Goal: Share content: Share content

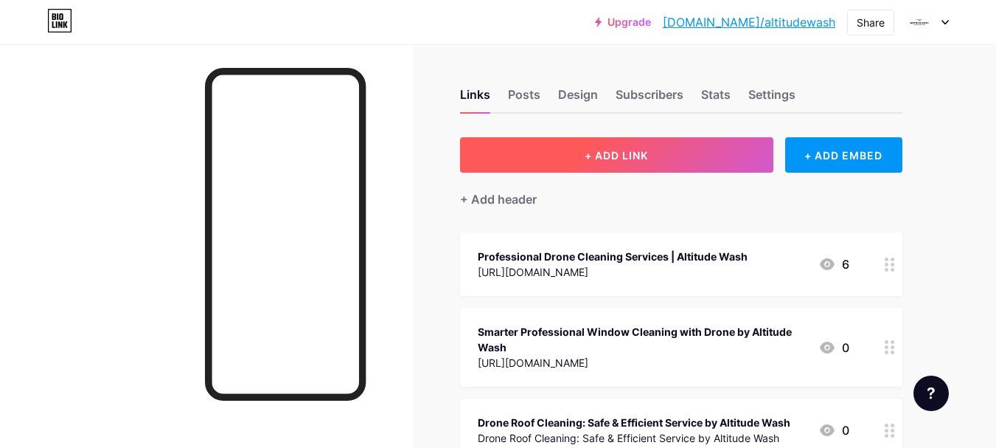
click at [678, 149] on button "+ ADD LINK" at bounding box center [616, 154] width 313 height 35
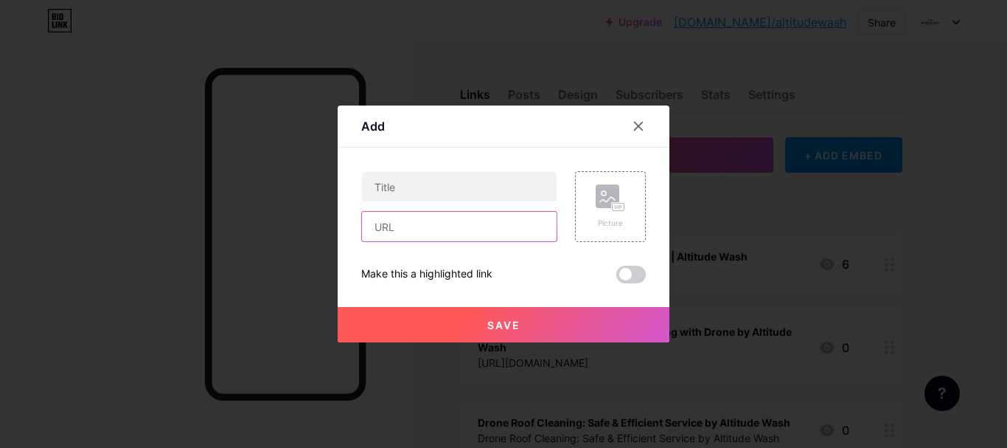
click at [441, 240] on input "text" at bounding box center [459, 226] width 195 height 29
paste input "[URL][DOMAIN_NAME]"
type input "[URL][DOMAIN_NAME]"
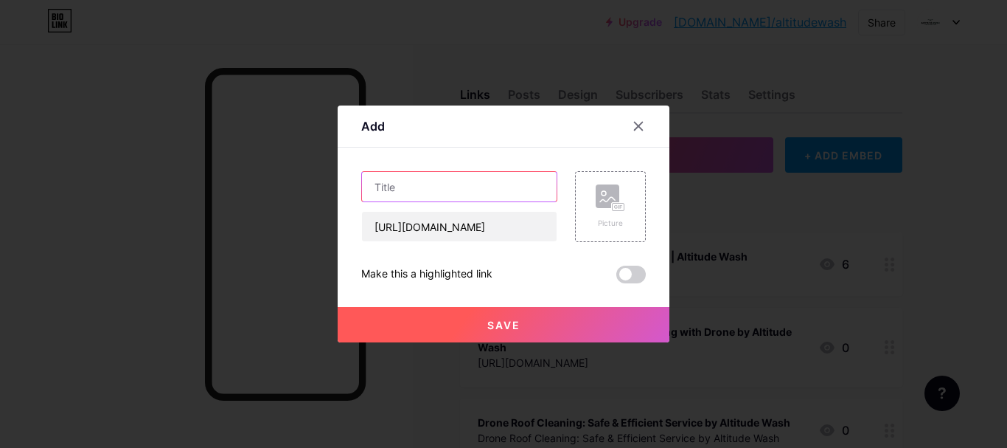
click at [437, 184] on input "text" at bounding box center [459, 186] width 195 height 29
paste input "Drone Solar Panel Cleaning: How Altitude Wash Delivers Smarter Solar Maintenance"
type input "Drone Solar Panel Cleaning: How Altitude Wash Delivers Smarter Solar Maintenance"
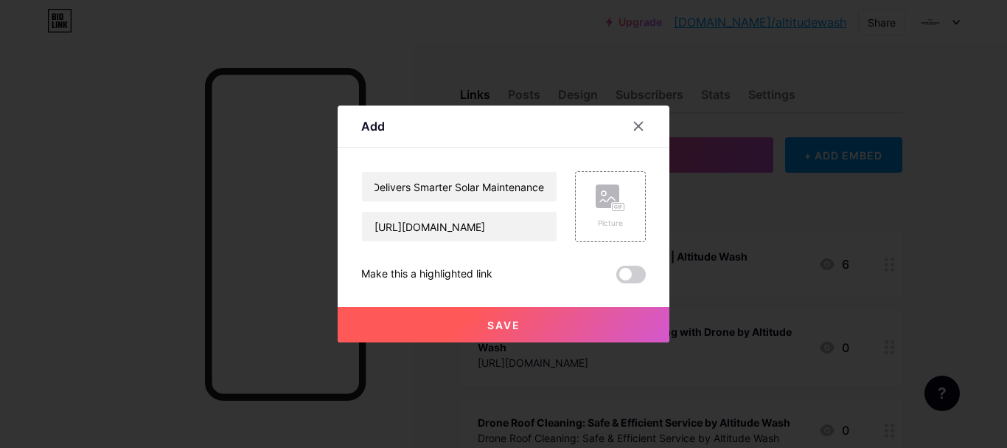
click at [512, 324] on span "Save" at bounding box center [503, 325] width 33 height 13
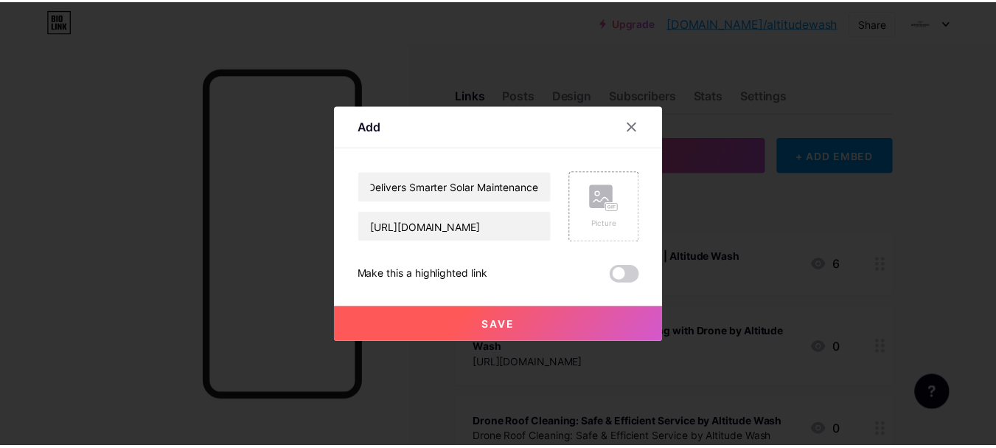
scroll to position [0, 0]
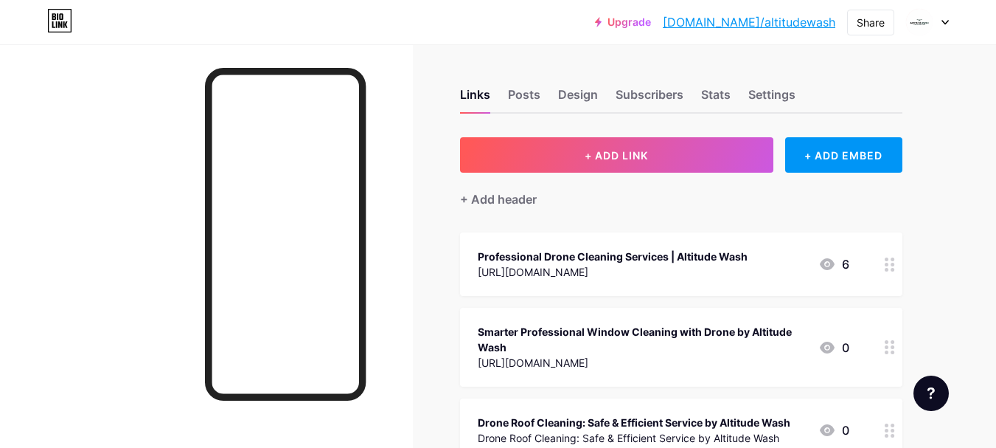
click at [0, 307] on div at bounding box center [206, 268] width 413 height 448
click at [875, 18] on div "Share" at bounding box center [871, 22] width 28 height 15
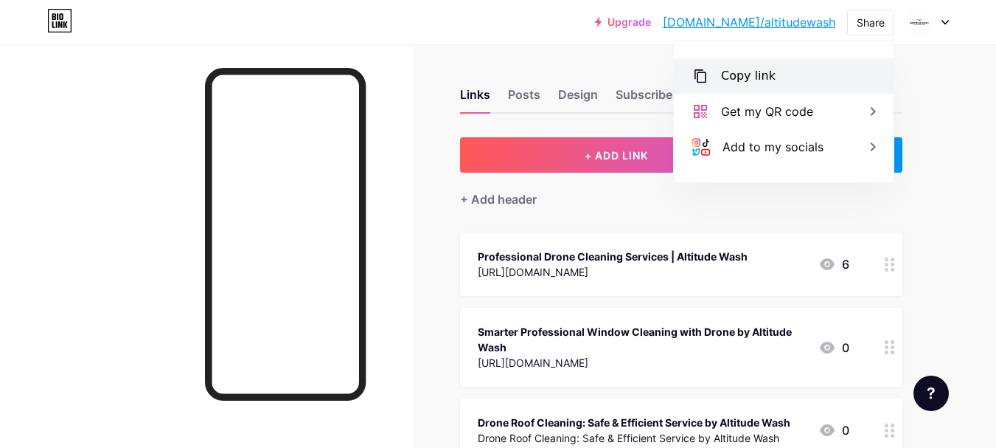
click at [761, 80] on div "Copy link" at bounding box center [748, 76] width 55 height 18
